Goal: Information Seeking & Learning: Learn about a topic

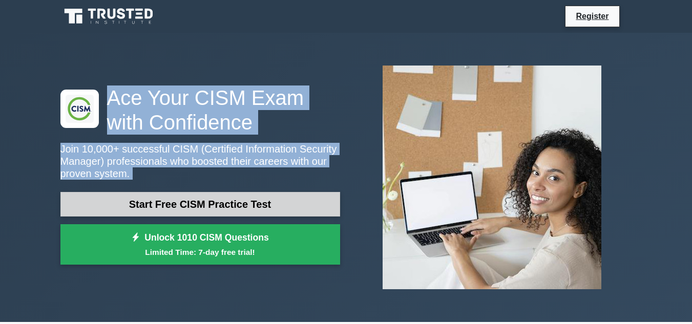
drag, startPoint x: 661, startPoint y: 13, endPoint x: 222, endPoint y: 214, distance: 483.0
click at [223, 212] on link "Start Free CISM Practice Test" at bounding box center [200, 204] width 280 height 25
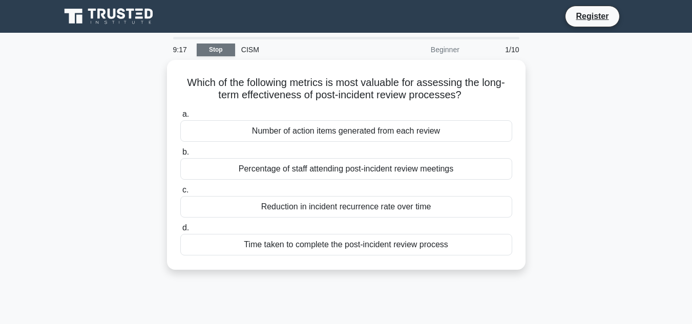
click at [223, 49] on link "Stop" at bounding box center [216, 50] width 38 height 13
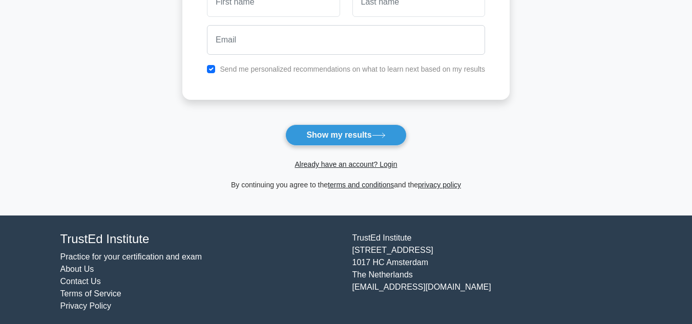
scroll to position [191, 0]
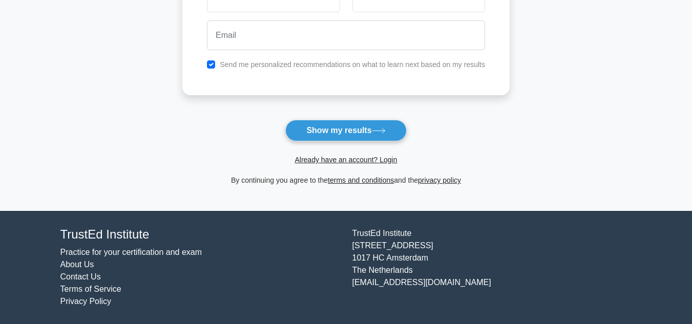
drag, startPoint x: 676, startPoint y: 222, endPoint x: 551, endPoint y: 96, distance: 177.6
click at [551, 96] on body "Register and the" at bounding box center [346, 66] width 692 height 515
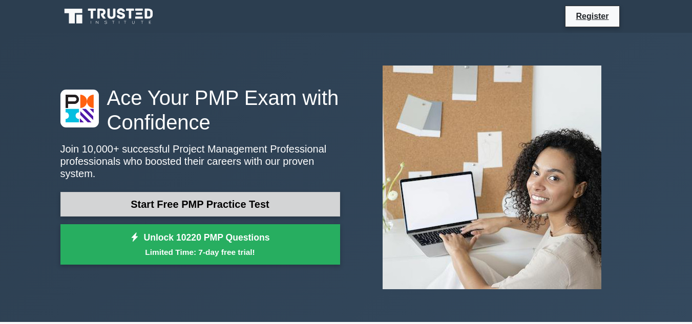
click at [105, 203] on link "Start Free PMP Practice Test" at bounding box center [200, 204] width 280 height 25
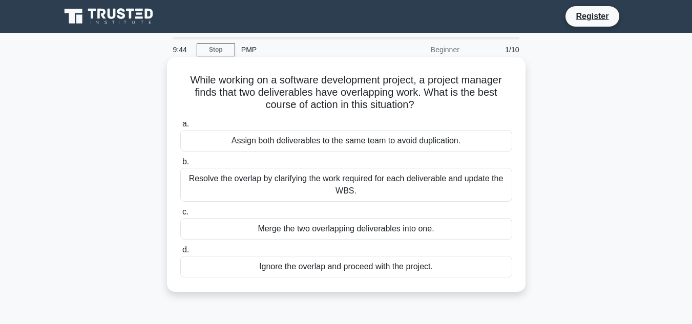
click at [202, 121] on label "a. Assign both deliverables to the same team to avoid duplication." at bounding box center [346, 135] width 332 height 34
click at [180, 121] on input "a. Assign both deliverables to the same team to avoid duplication." at bounding box center [180, 124] width 0 height 7
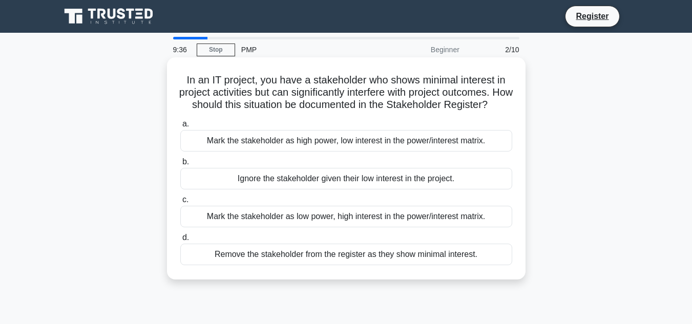
click at [198, 149] on div "Mark the stakeholder as high power, low interest in the power/interest matrix." at bounding box center [346, 141] width 332 height 22
click at [180, 128] on input "a. Mark the stakeholder as high power, low interest in the power/interest matri…" at bounding box center [180, 124] width 0 height 7
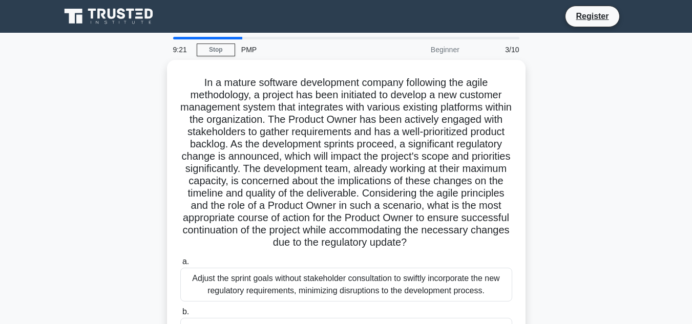
click at [285, 43] on div "PMP" at bounding box center [305, 49] width 141 height 21
click at [455, 51] on div "Beginner" at bounding box center [421, 49] width 90 height 21
click at [436, 48] on div "Beginner" at bounding box center [421, 49] width 90 height 21
click at [248, 48] on div "PMP" at bounding box center [305, 49] width 141 height 21
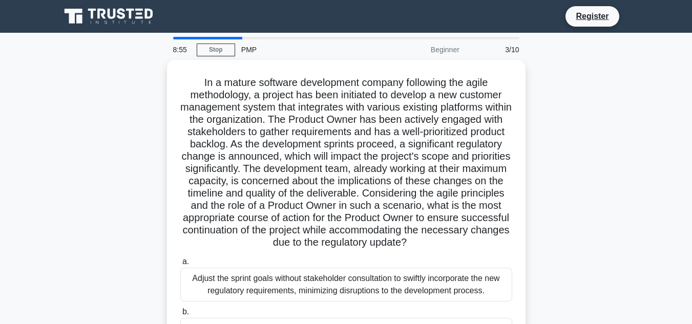
click at [243, 48] on div "PMP" at bounding box center [305, 49] width 141 height 21
drag, startPoint x: 243, startPoint y: 48, endPoint x: 237, endPoint y: 49, distance: 5.7
click at [237, 49] on div "PMP" at bounding box center [305, 49] width 141 height 21
click at [275, 49] on div "PMP" at bounding box center [305, 49] width 141 height 21
click at [242, 47] on div "PMP" at bounding box center [305, 49] width 141 height 21
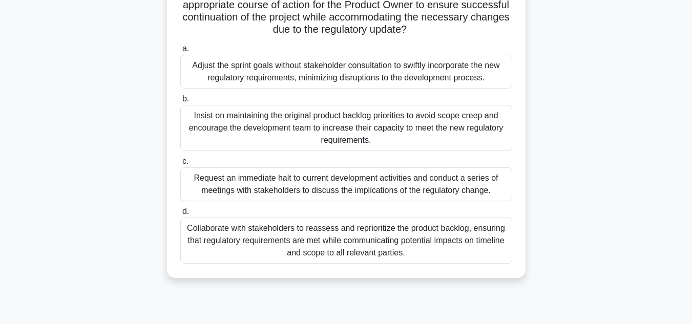
scroll to position [229, 0]
